Goal: Information Seeking & Learning: Learn about a topic

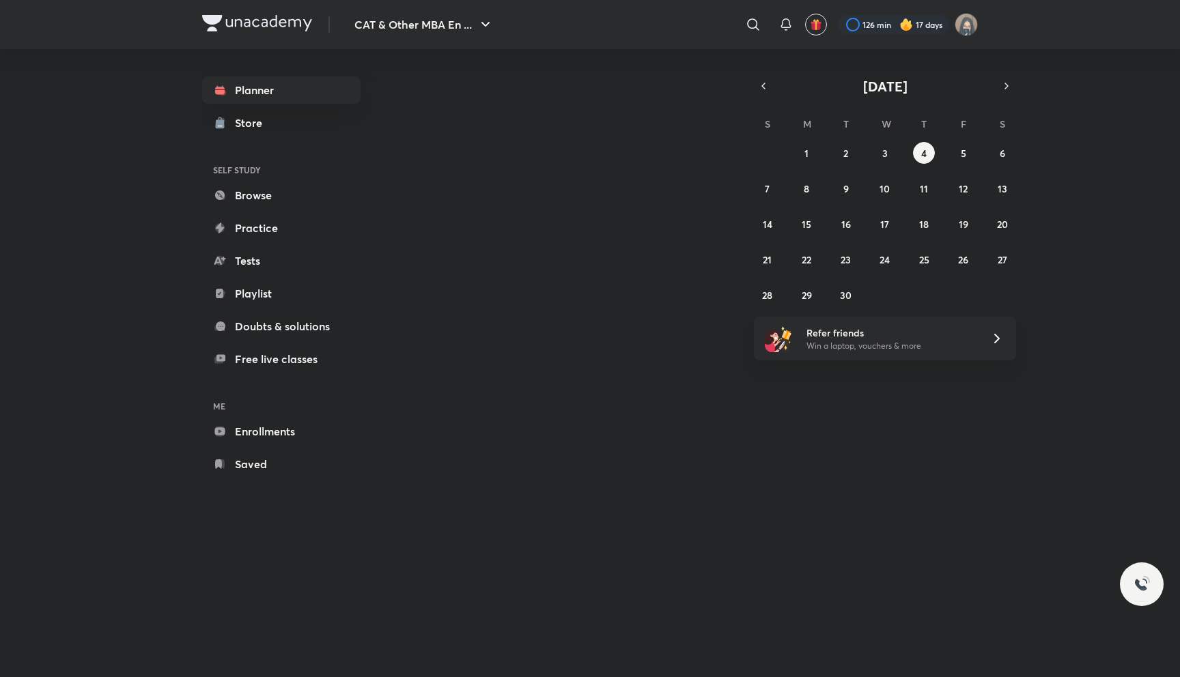
click at [76, 175] on div "CAT & Other MBA En ... ​ 126 min 17 days Planner Store SELF STUDY Browse Practi…" at bounding box center [590, 338] width 1180 height 677
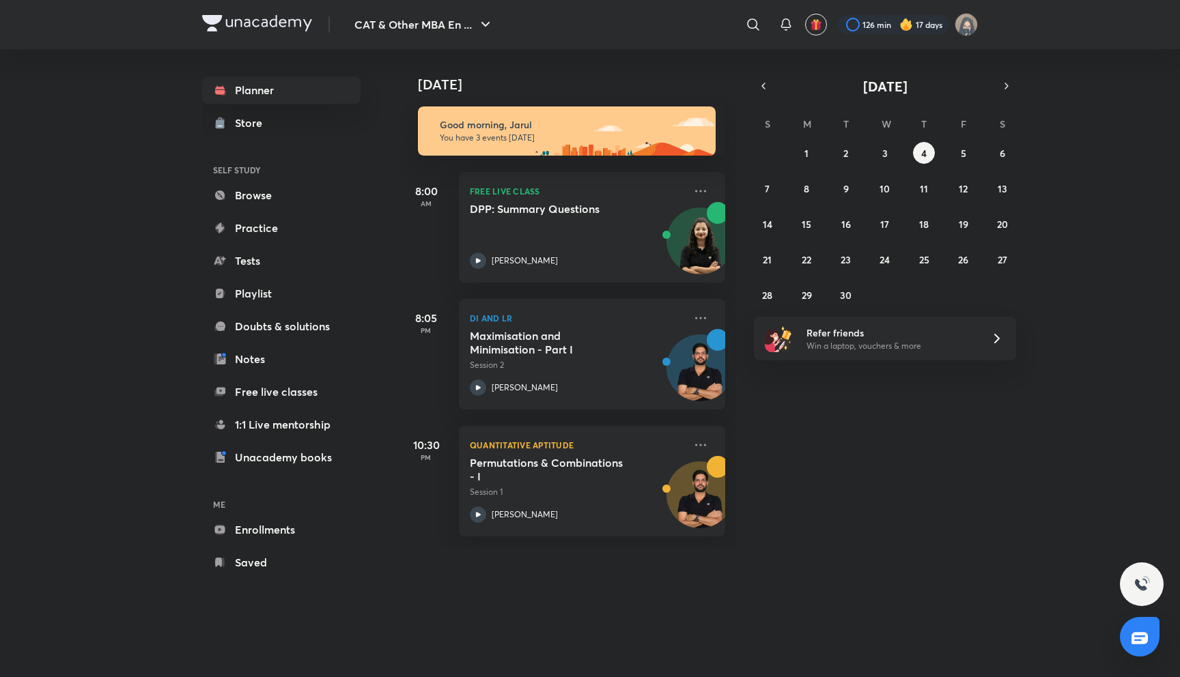
click at [76, 175] on div "CAT & Other MBA En ... ​ 126 min 17 days Planner Store SELF STUDY Browse Practi…" at bounding box center [590, 338] width 1180 height 677
